Goal: Obtain resource: Obtain resource

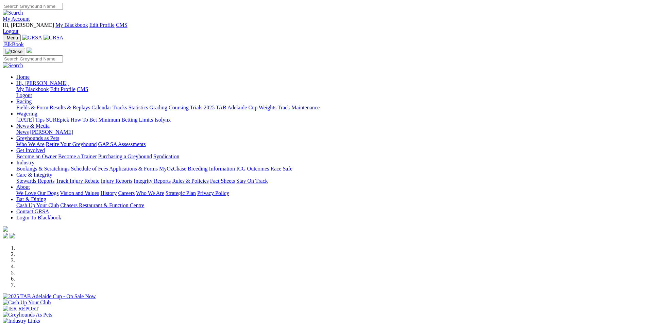
click at [34, 160] on link "Industry" at bounding box center [25, 163] width 18 height 6
click at [52, 172] on link "Care & Integrity" at bounding box center [34, 175] width 36 height 6
click at [158, 166] on link "Applications & Forms" at bounding box center [133, 169] width 49 height 6
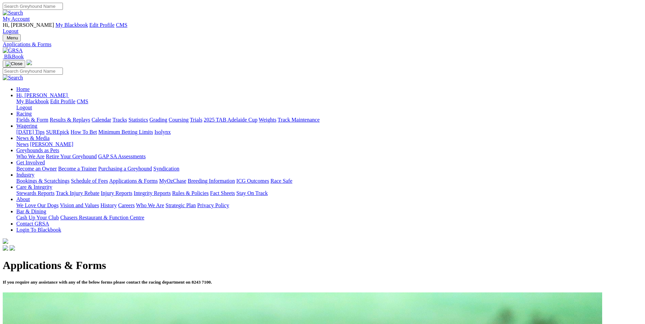
click at [99, 190] on link "Track Injury Rebate" at bounding box center [78, 193] width 44 height 6
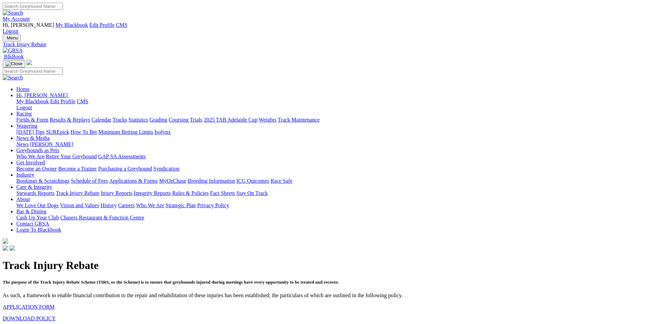
click at [54, 304] on link "APPLICATION FORM" at bounding box center [29, 307] width 52 height 6
click at [23, 48] on img at bounding box center [13, 51] width 20 height 6
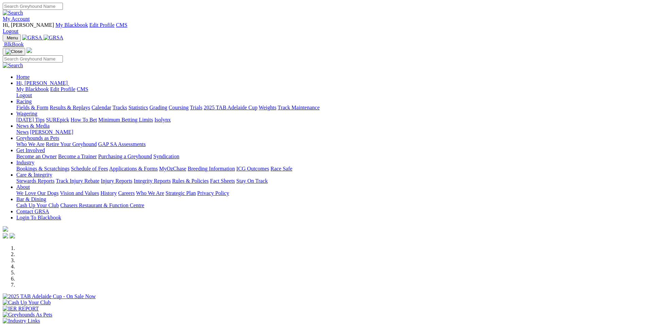
scroll to position [68, 0]
